Goal: Navigation & Orientation: Find specific page/section

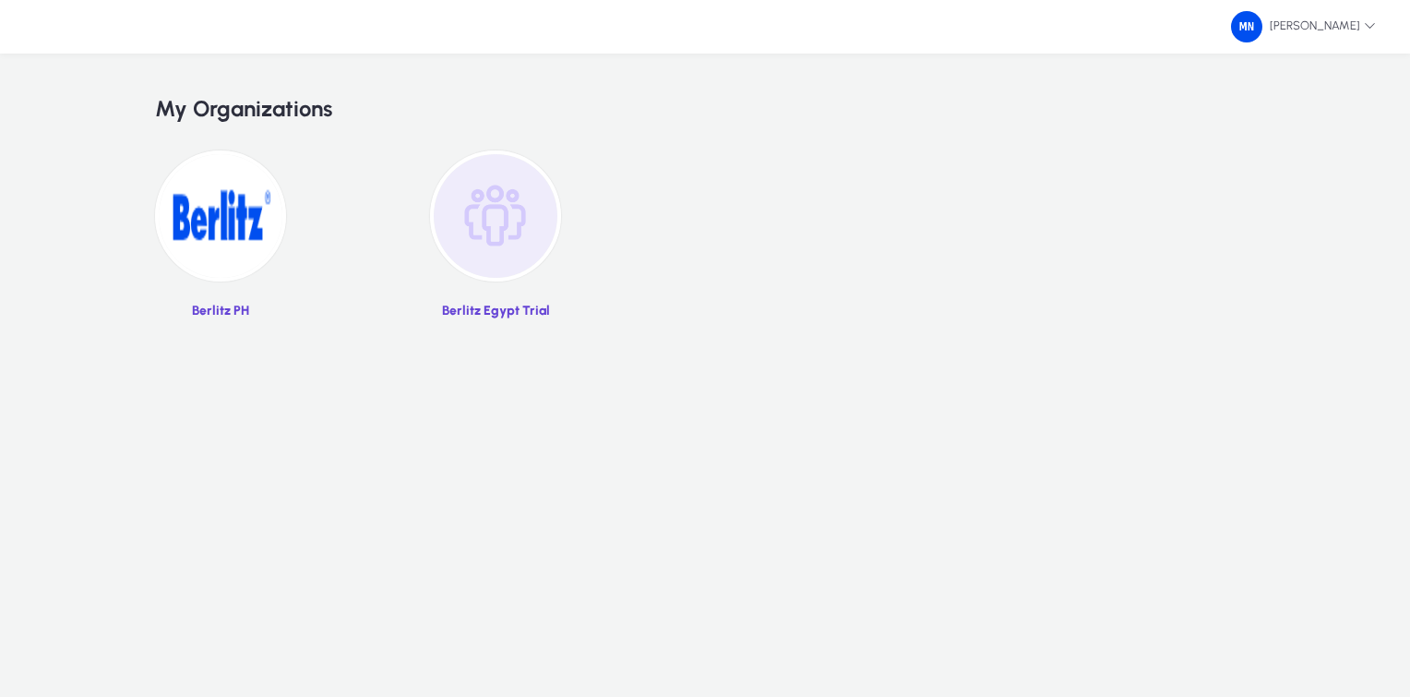
click at [495, 210] on img at bounding box center [495, 215] width 131 height 131
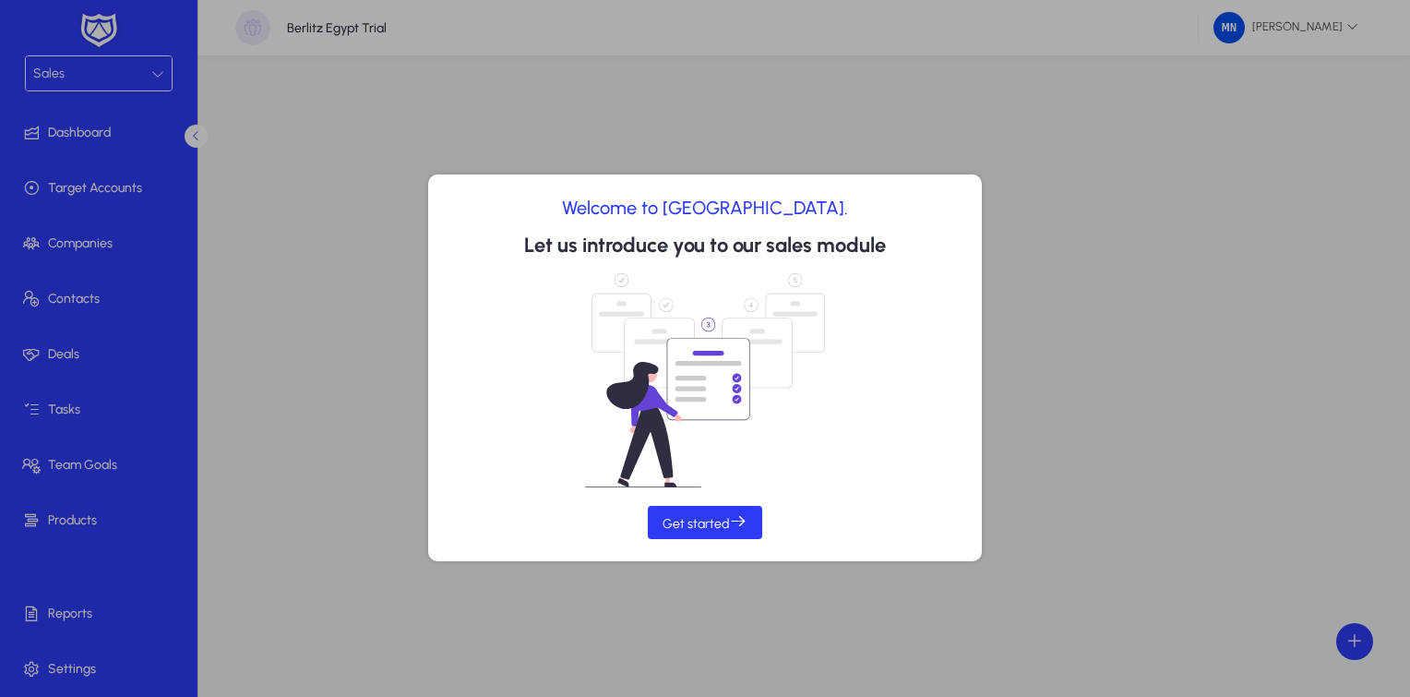
click at [1144, 118] on div at bounding box center [705, 348] width 1410 height 697
click at [683, 524] on span "Get started" at bounding box center [705, 521] width 85 height 19
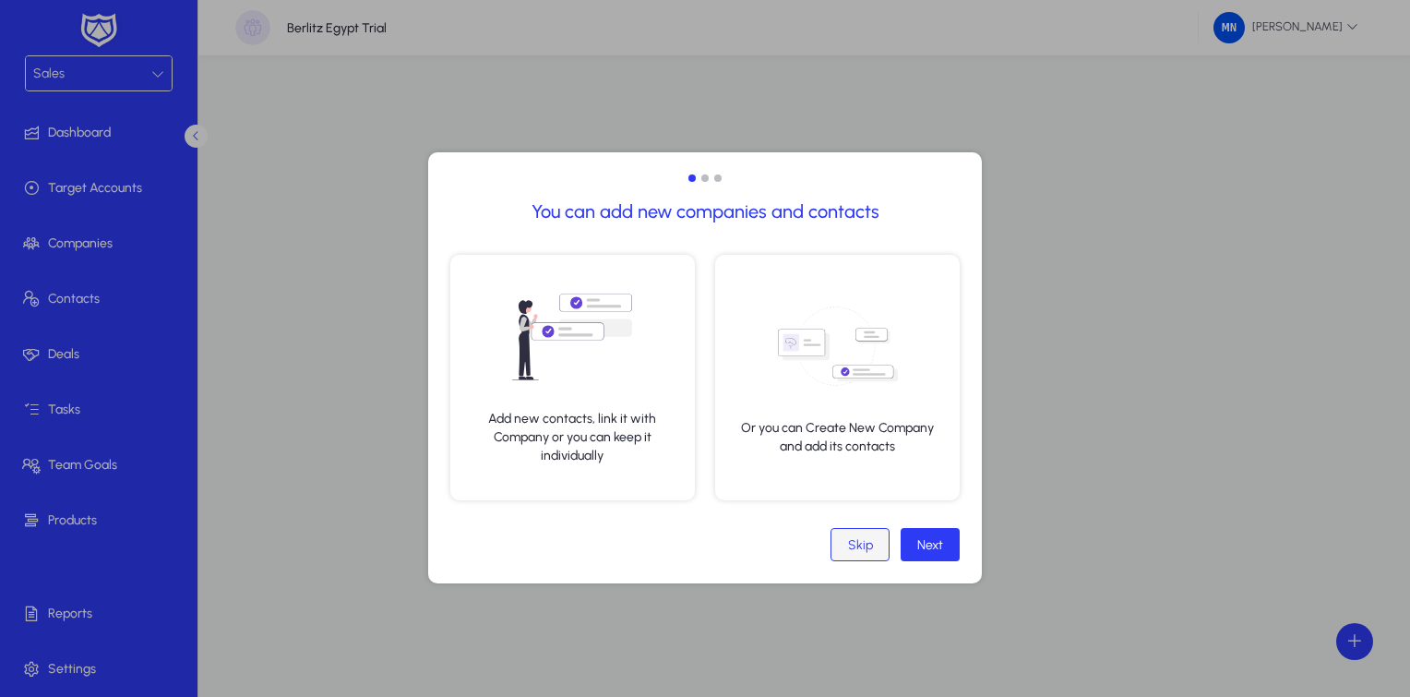
click at [843, 543] on span at bounding box center [859, 544] width 57 height 44
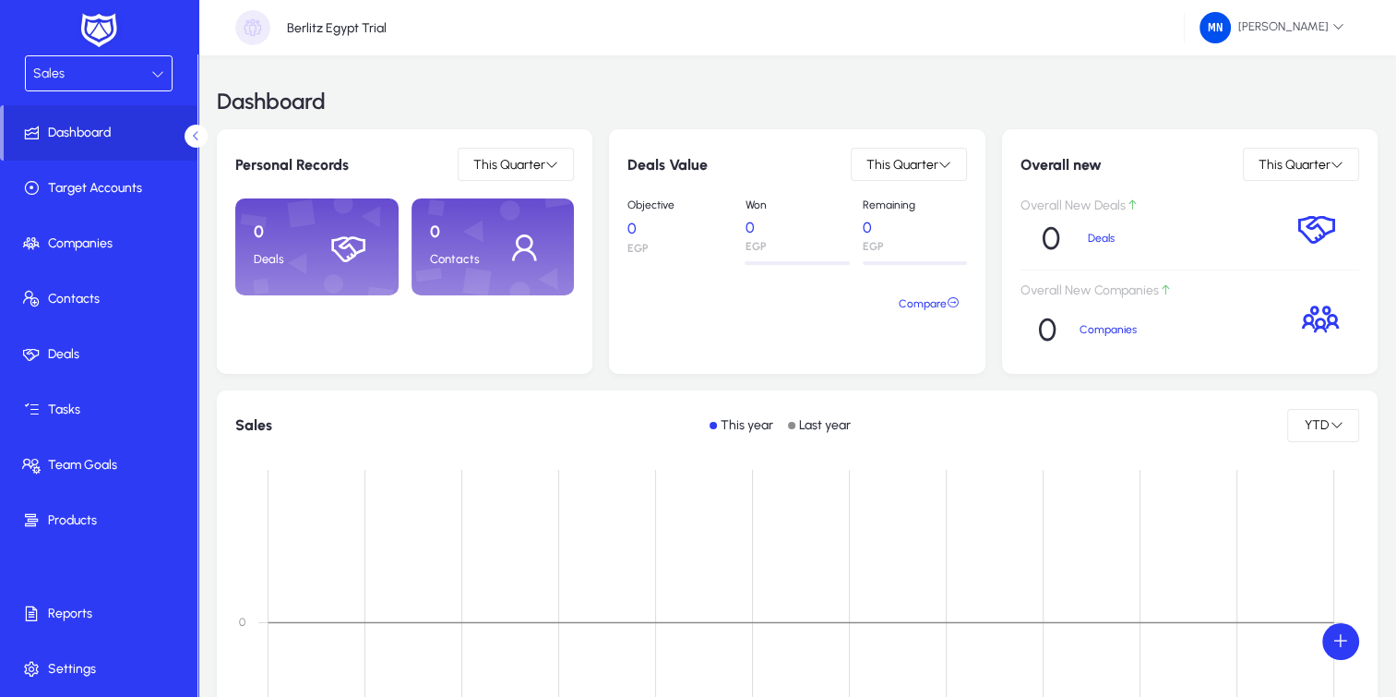
click at [126, 67] on div "Sales" at bounding box center [92, 74] width 118 height 24
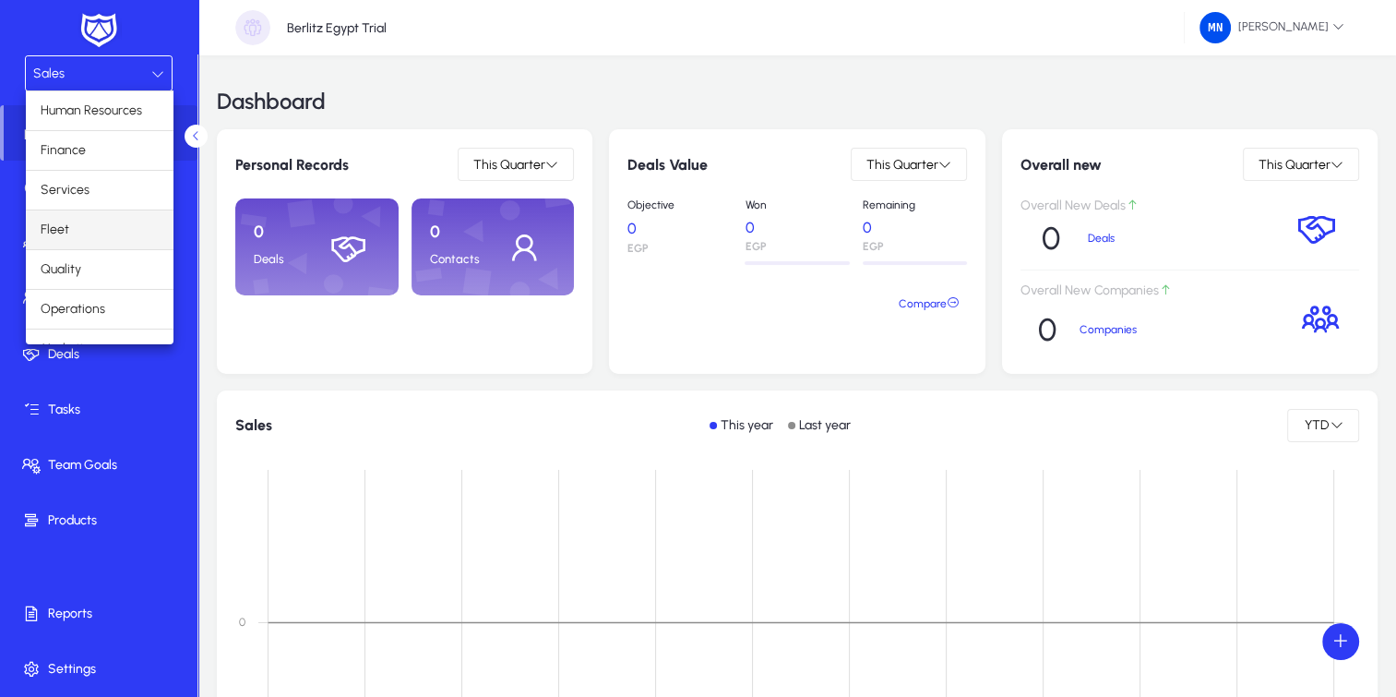
scroll to position [61, 0]
click at [81, 281] on span "Operations" at bounding box center [73, 287] width 65 height 22
